Goal: Transaction & Acquisition: Book appointment/travel/reservation

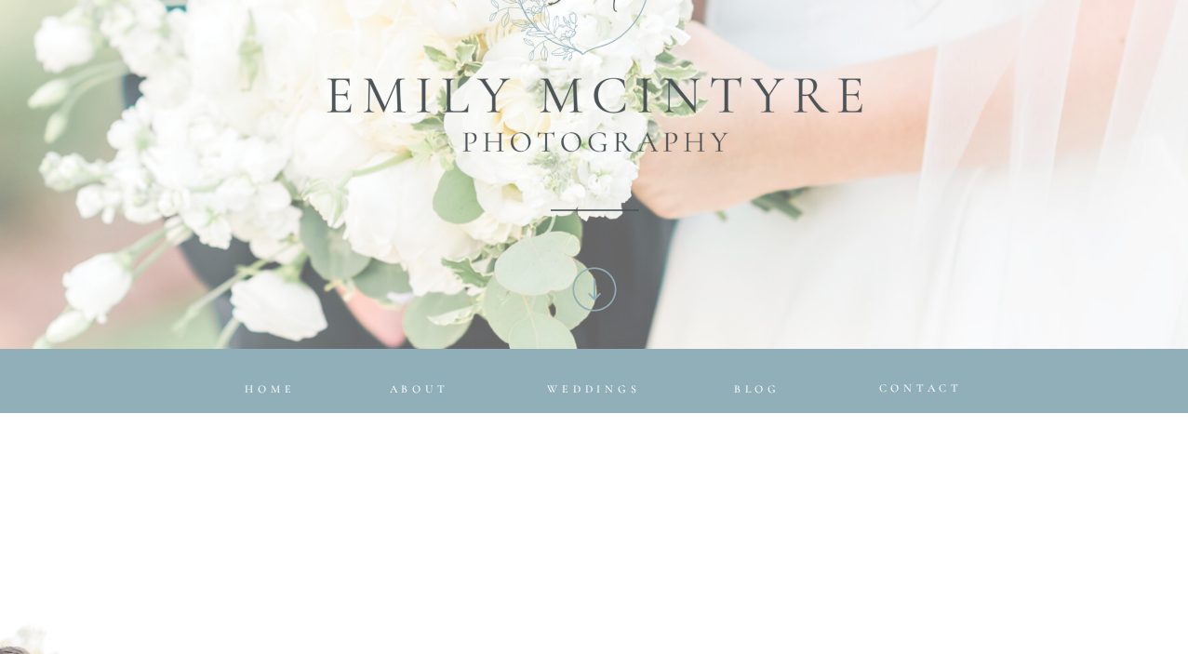
scroll to position [516, 0]
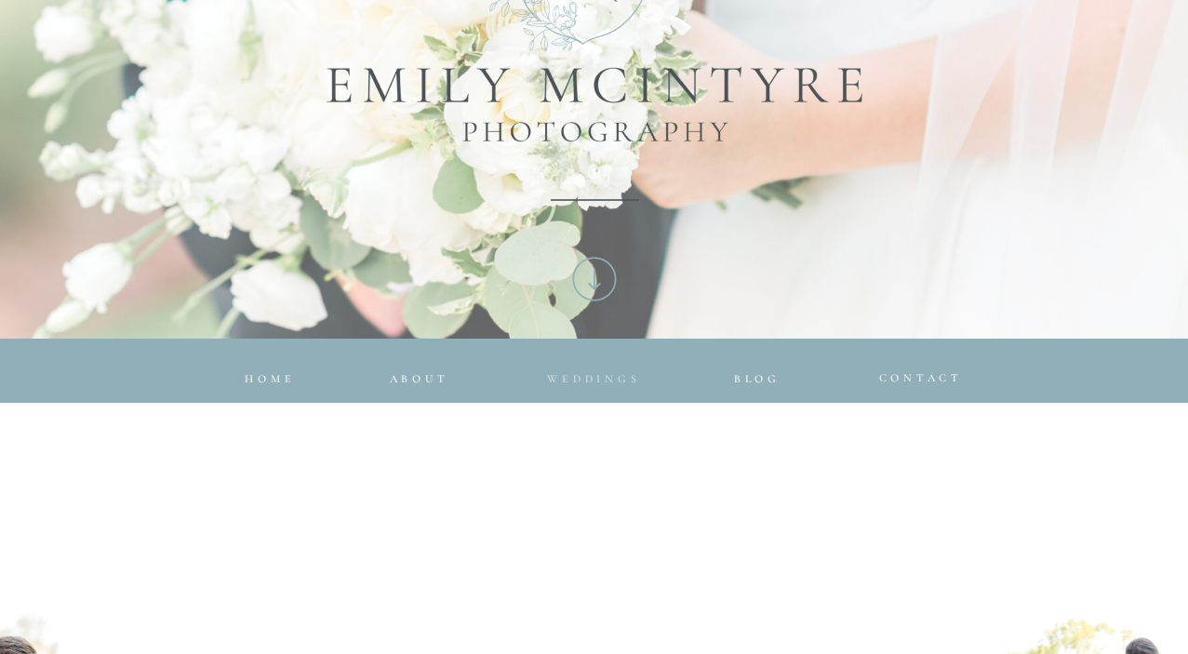
click at [601, 379] on span "Weddings" at bounding box center [593, 378] width 93 height 13
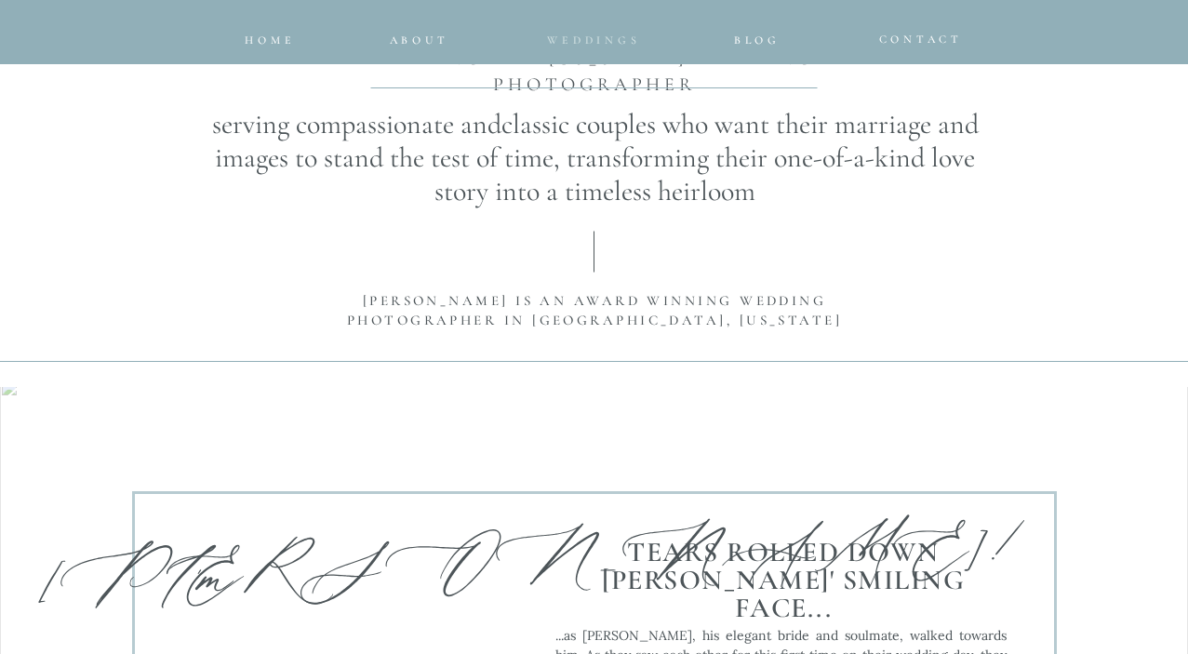
scroll to position [1724, 0]
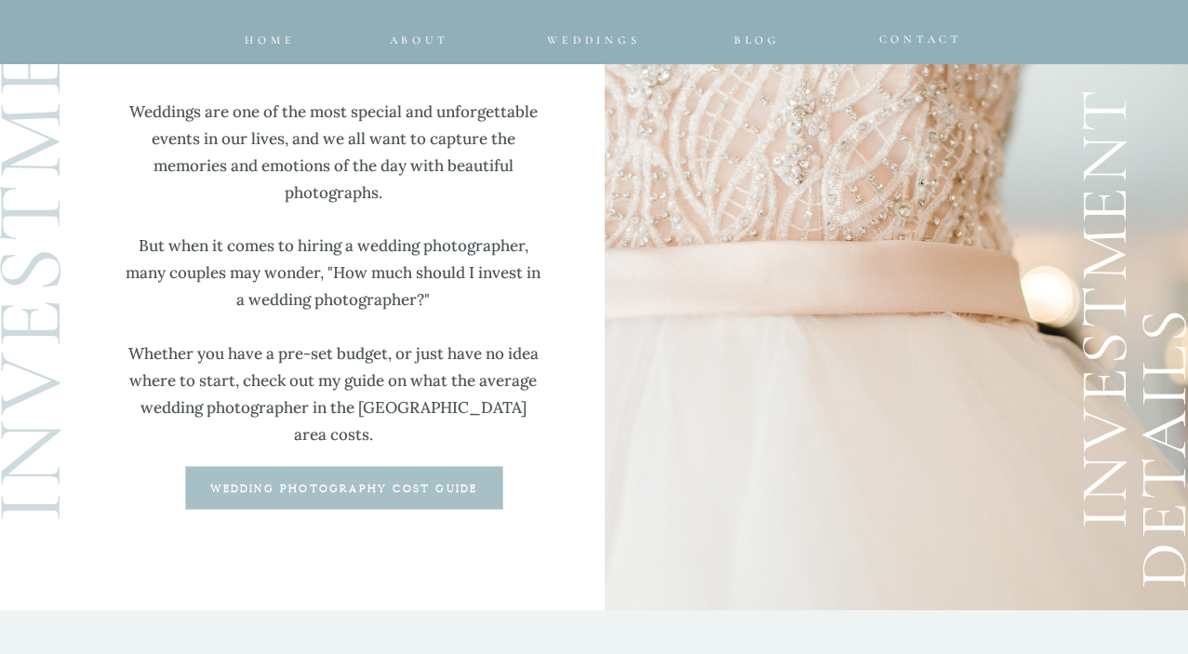
scroll to position [4925, 0]
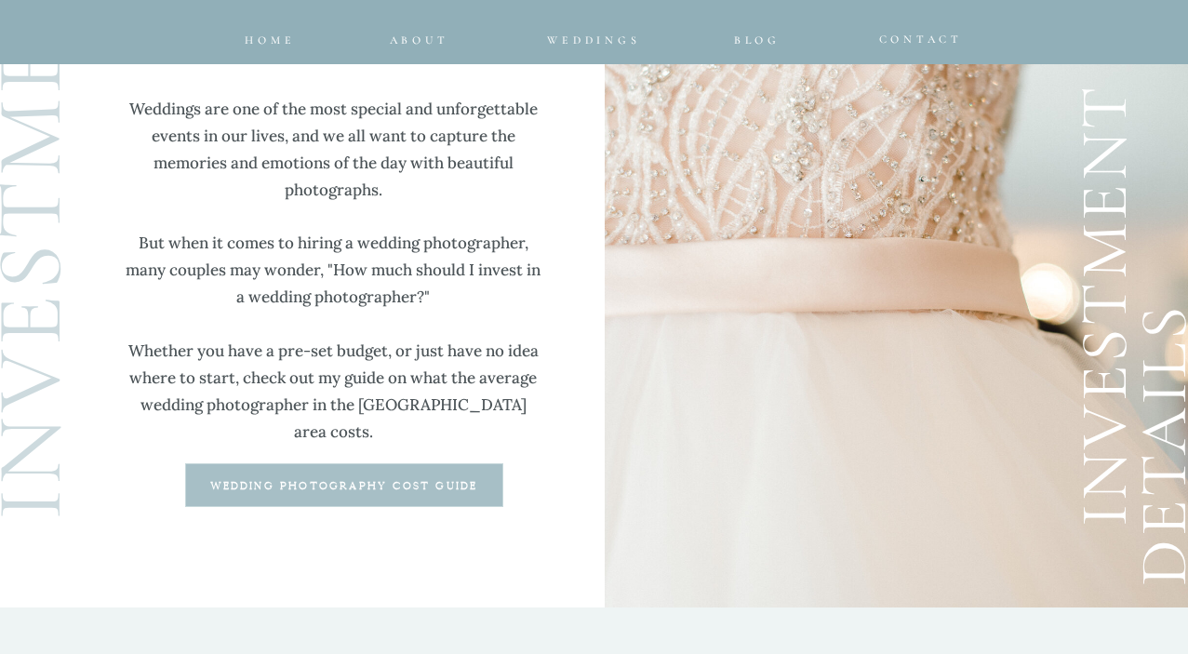
click at [398, 485] on b "wedding photography cost guide" at bounding box center [344, 486] width 268 height 10
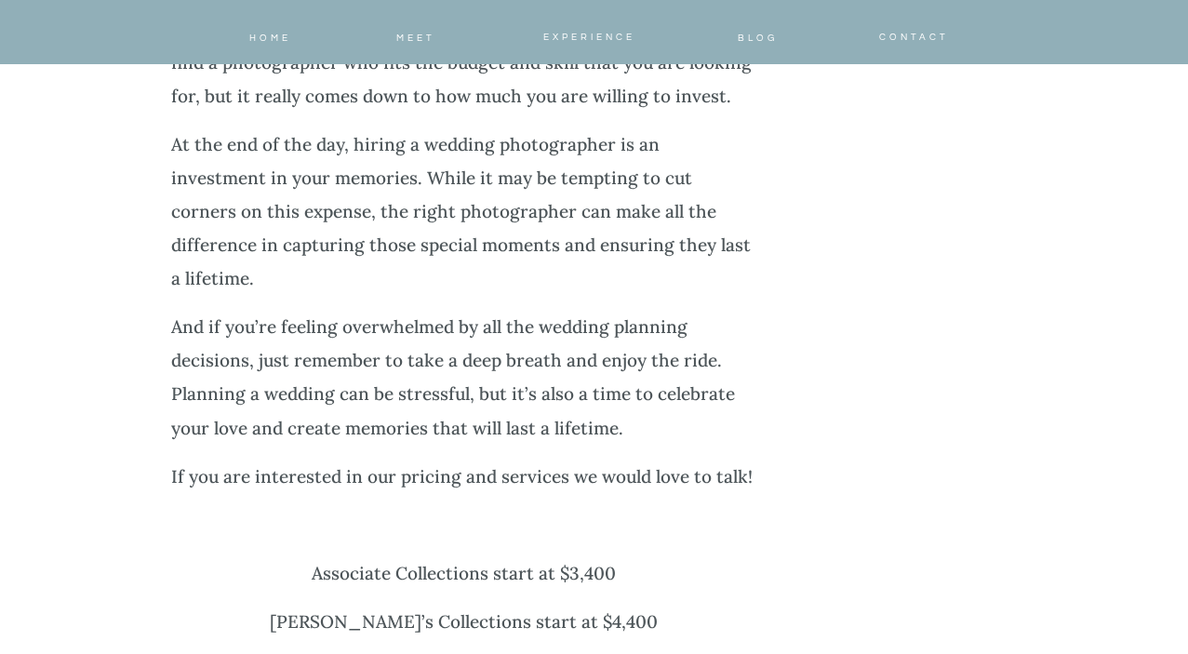
scroll to position [7272, 0]
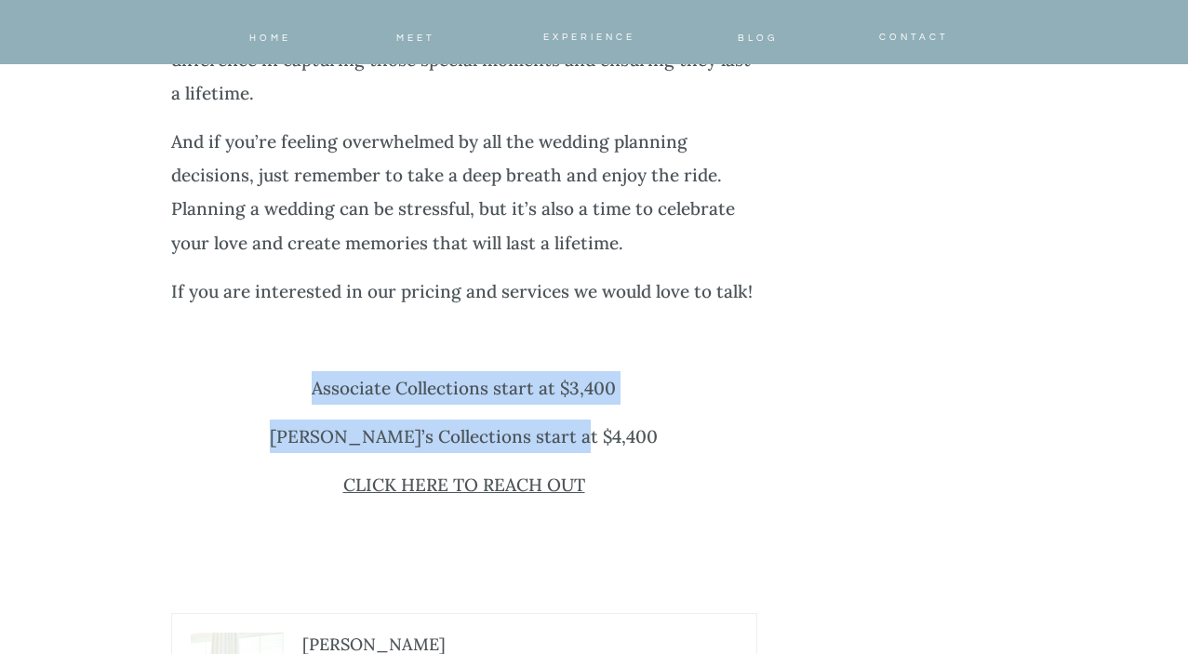
drag, startPoint x: 614, startPoint y: 334, endPoint x: 240, endPoint y: 289, distance: 376.8
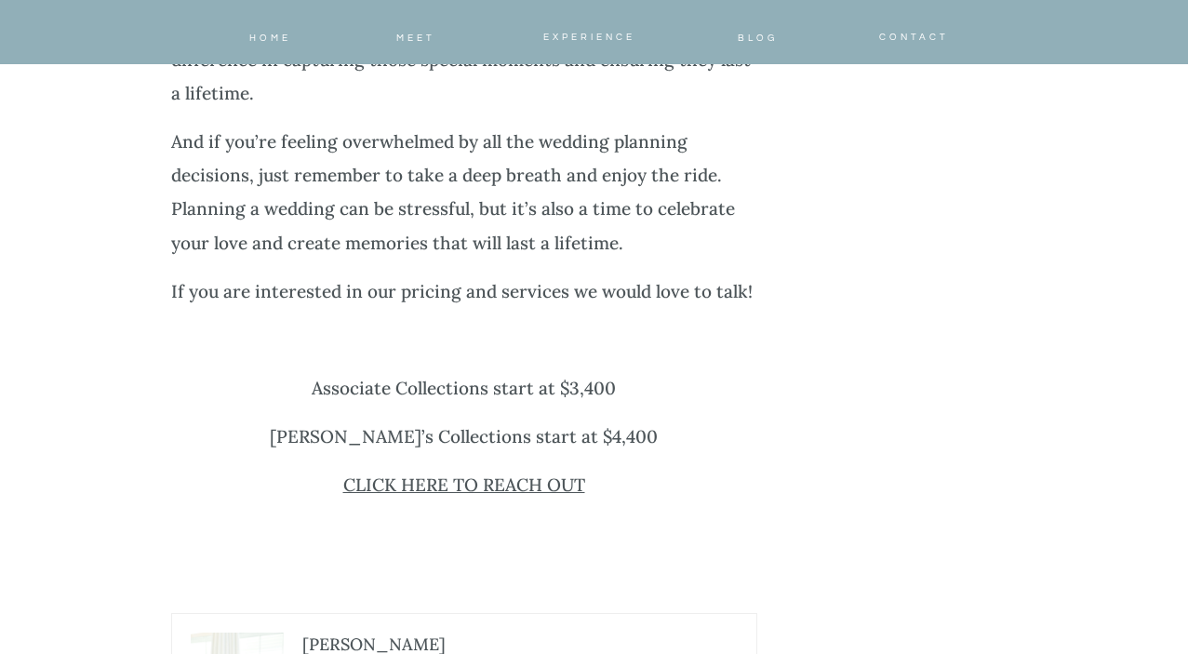
click at [233, 468] on p "CLICK HERE TO REACH OUT" at bounding box center [464, 485] width 586 height 34
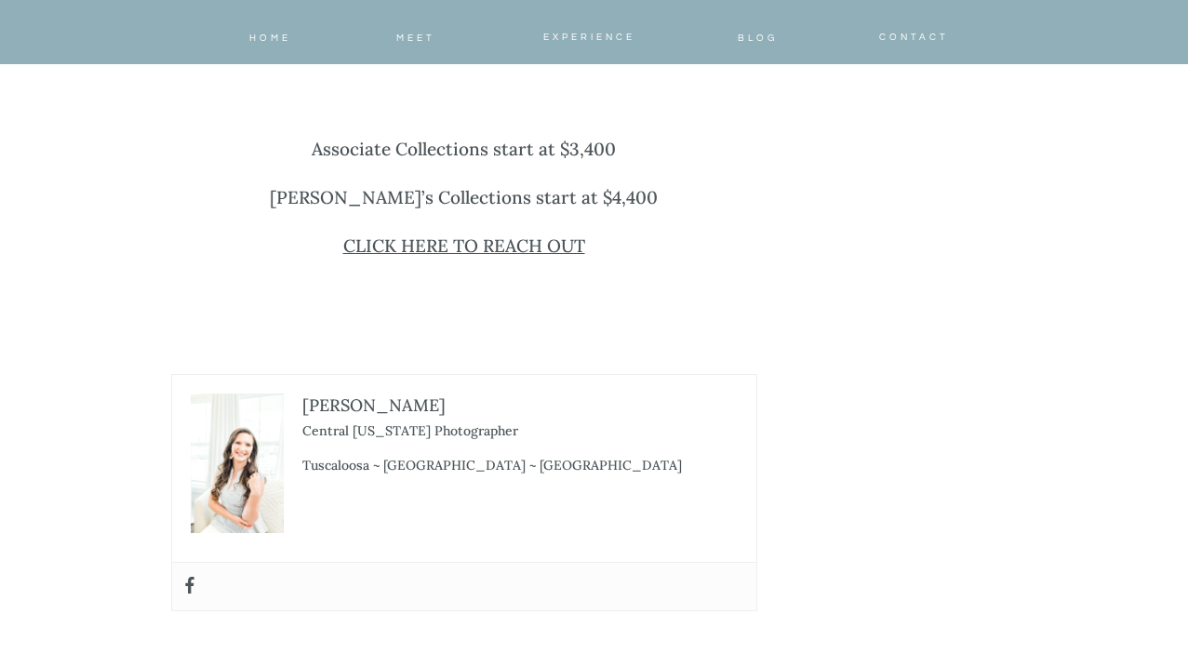
scroll to position [7550, 0]
